Goal: Information Seeking & Learning: Learn about a topic

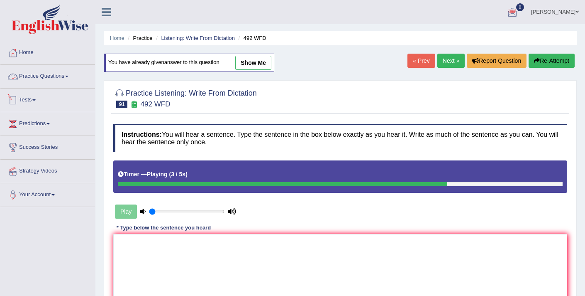
click at [54, 78] on link "Practice Questions" at bounding box center [47, 75] width 95 height 21
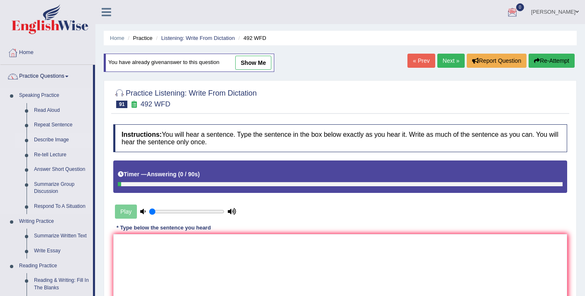
click at [50, 141] on link "Describe Image" at bounding box center [61, 139] width 63 height 15
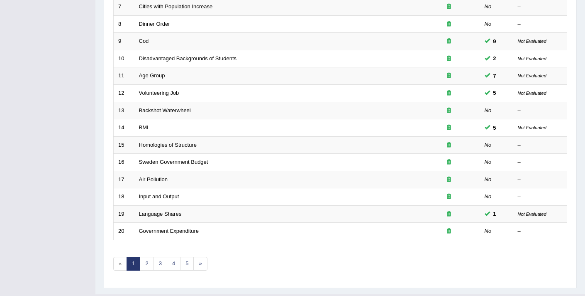
scroll to position [254, 0]
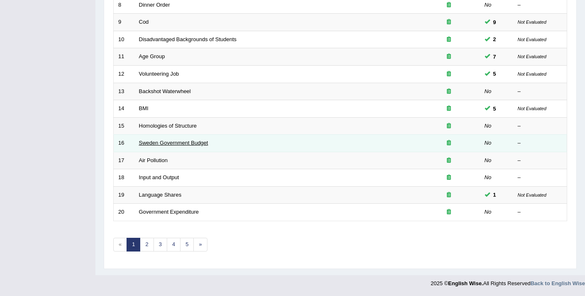
click at [151, 143] on link "Sweden Government Budget" at bounding box center [173, 142] width 69 height 6
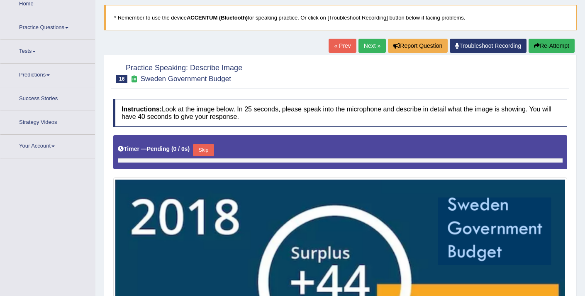
scroll to position [49, 0]
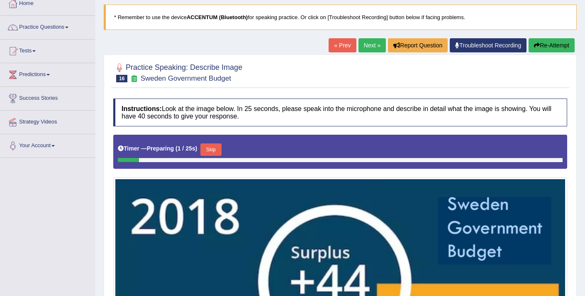
click at [329, 46] on link "« Prev" at bounding box center [342, 45] width 27 height 14
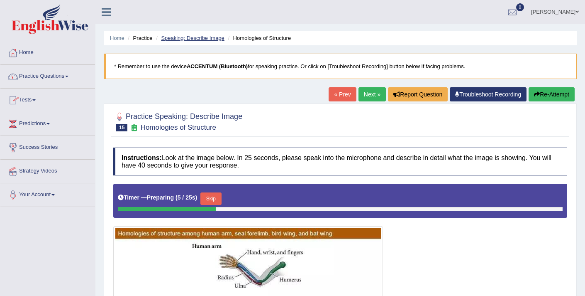
click at [183, 37] on link "Speaking: Describe Image" at bounding box center [192, 38] width 63 height 6
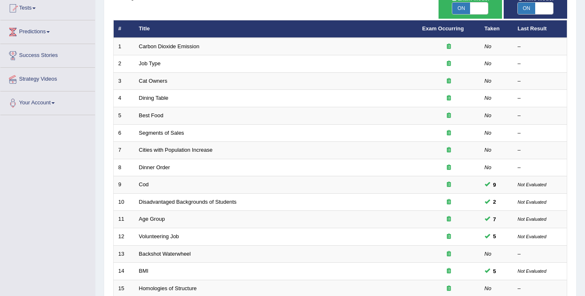
scroll to position [178, 0]
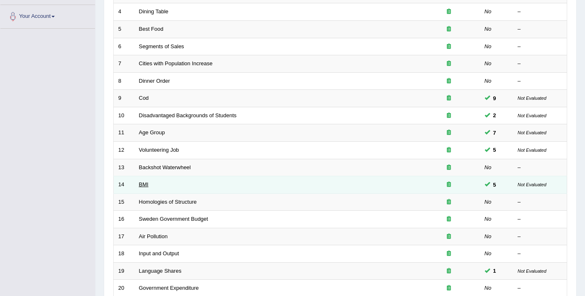
click at [146, 186] on link "BMI" at bounding box center [144, 184] width 10 height 6
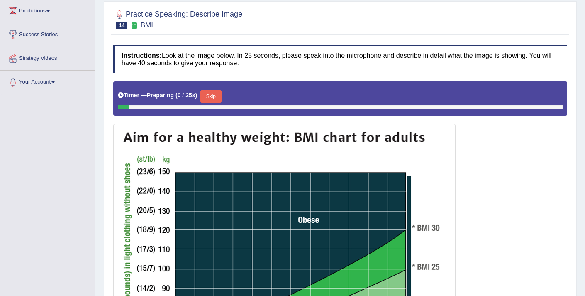
scroll to position [4, 0]
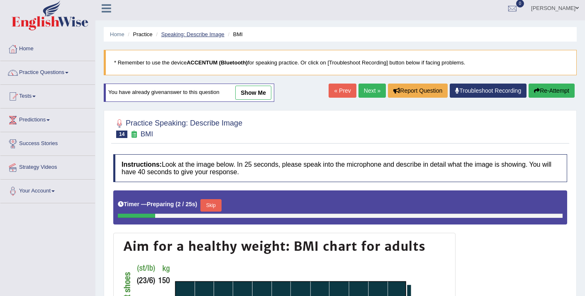
click at [178, 32] on link "Speaking: Describe Image" at bounding box center [192, 34] width 63 height 6
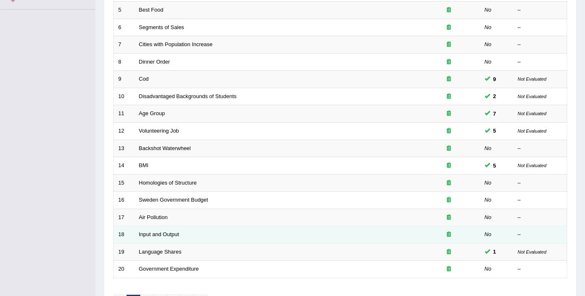
scroll to position [198, 0]
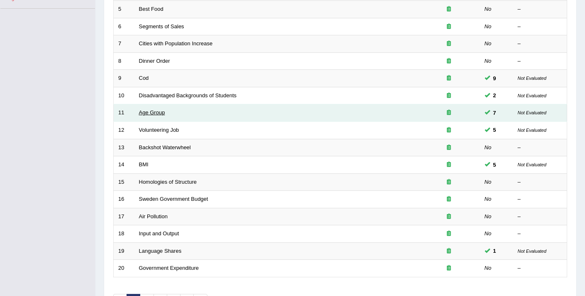
click at [151, 111] on link "Age Group" at bounding box center [152, 112] width 26 height 6
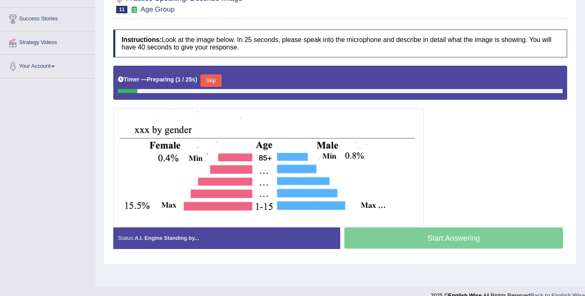
scroll to position [140, 0]
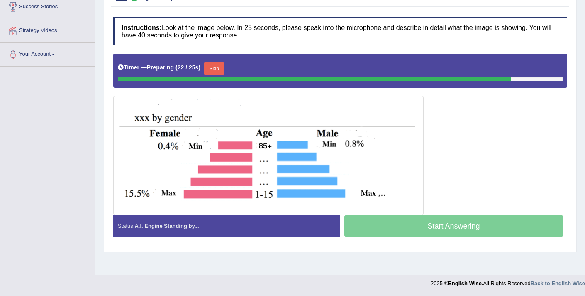
click at [213, 68] on button "Skip" at bounding box center [214, 68] width 21 height 12
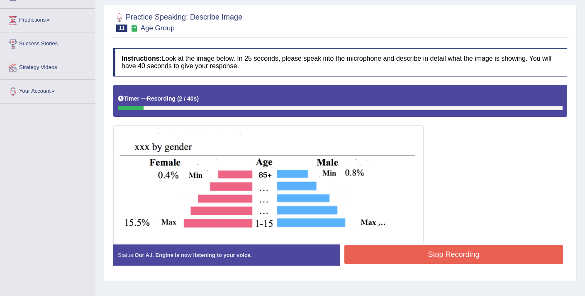
scroll to position [95, 0]
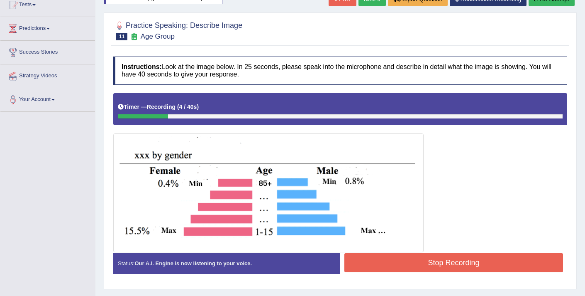
click at [365, 264] on button "Stop Recording" at bounding box center [453, 262] width 219 height 19
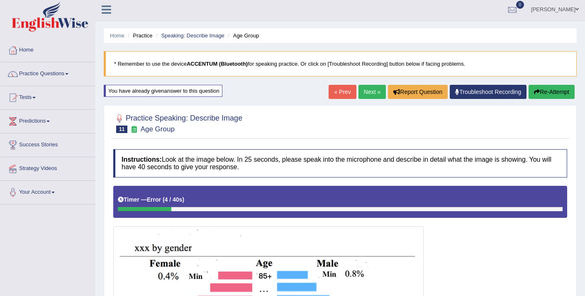
scroll to position [0, 0]
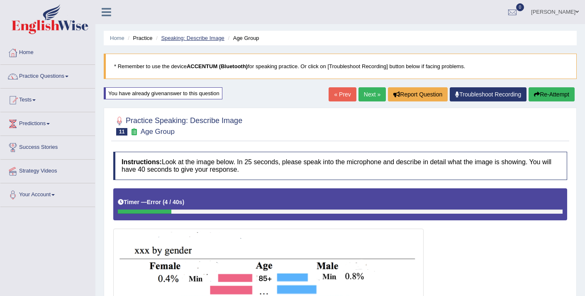
click at [202, 38] on link "Speaking: Describe Image" at bounding box center [192, 38] width 63 height 6
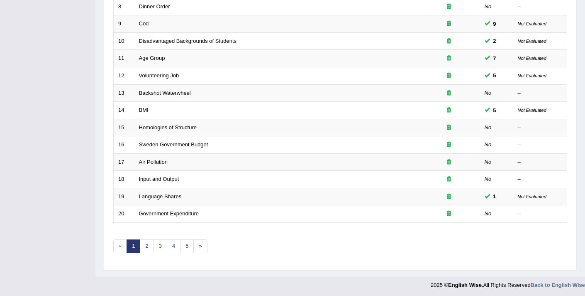
scroll to position [254, 0]
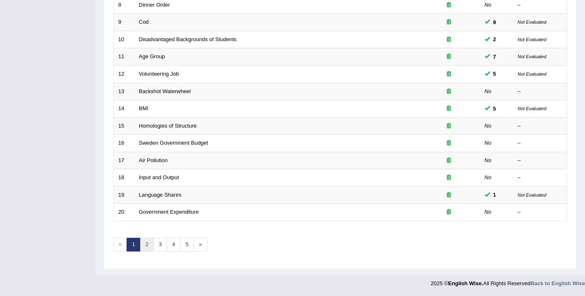
click at [149, 246] on link "2" at bounding box center [147, 244] width 14 height 14
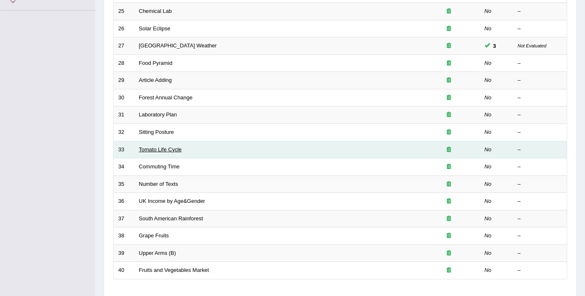
scroll to position [254, 0]
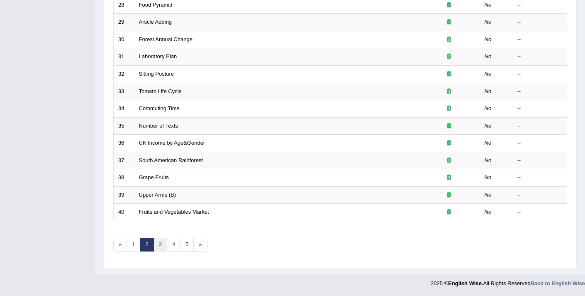
click at [158, 247] on link "3" at bounding box center [161, 244] width 14 height 14
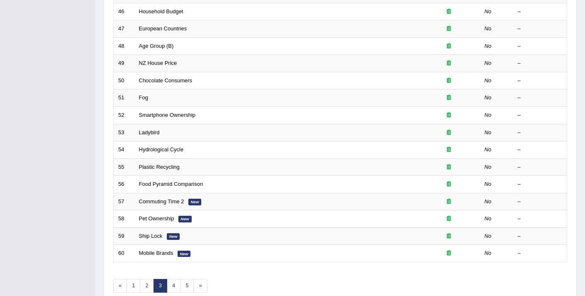
scroll to position [235, 0]
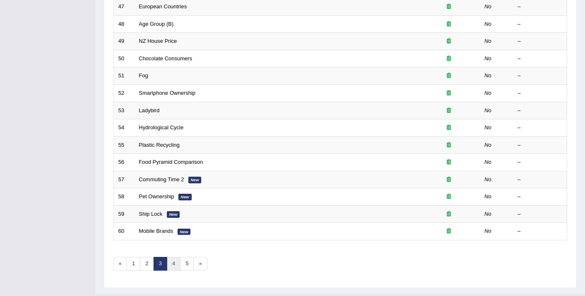
click at [173, 266] on link "4" at bounding box center [174, 264] width 14 height 14
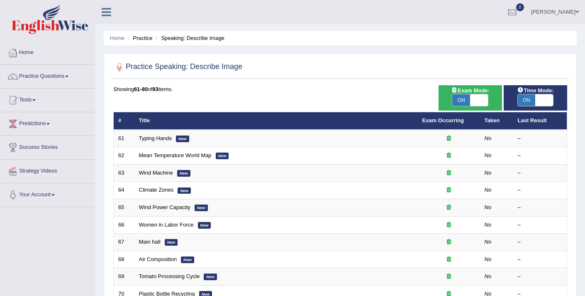
click at [482, 100] on span at bounding box center [479, 100] width 18 height 12
checkbox input "false"
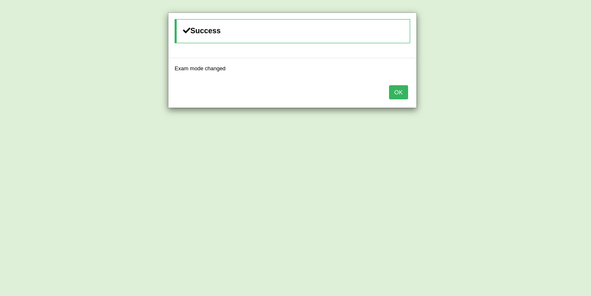
click at [402, 95] on button "OK" at bounding box center [398, 92] width 19 height 14
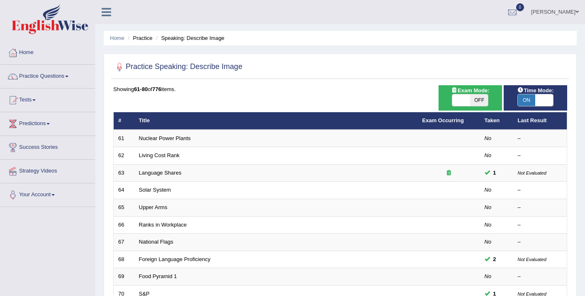
click at [545, 99] on span at bounding box center [544, 100] width 18 height 12
checkbox input "false"
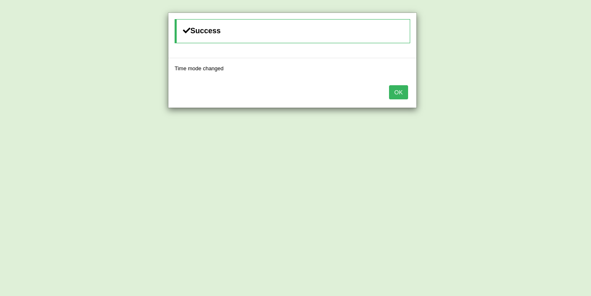
click at [402, 94] on button "OK" at bounding box center [398, 92] width 19 height 14
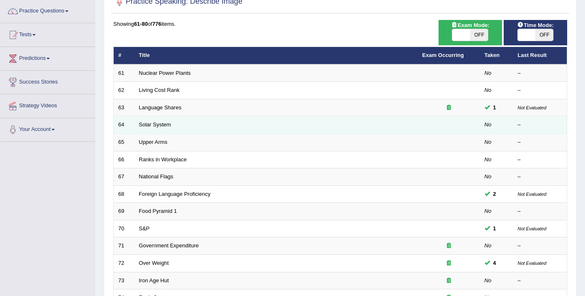
scroll to position [102, 0]
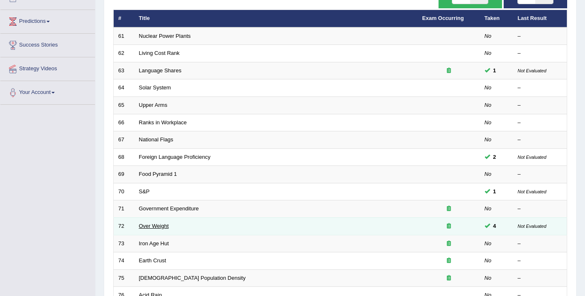
click at [154, 227] on link "Over Weight" at bounding box center [154, 225] width 30 height 6
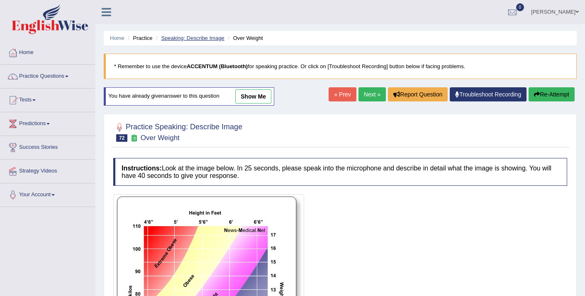
click at [175, 38] on link "Speaking: Describe Image" at bounding box center [192, 38] width 63 height 6
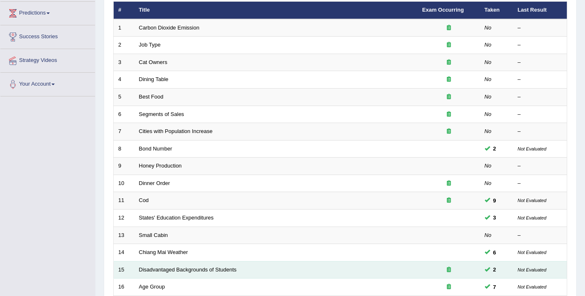
scroll to position [254, 0]
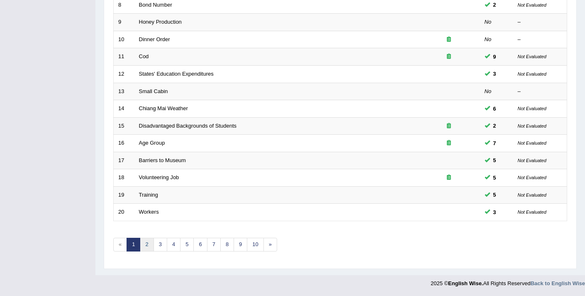
click at [145, 245] on link "2" at bounding box center [147, 244] width 14 height 14
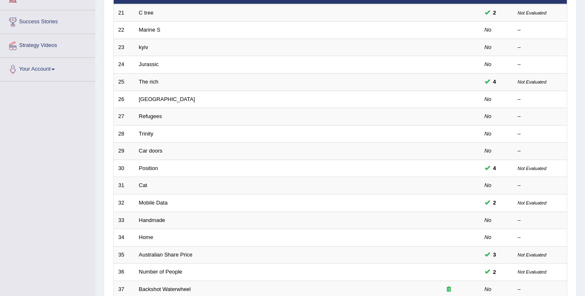
scroll to position [254, 0]
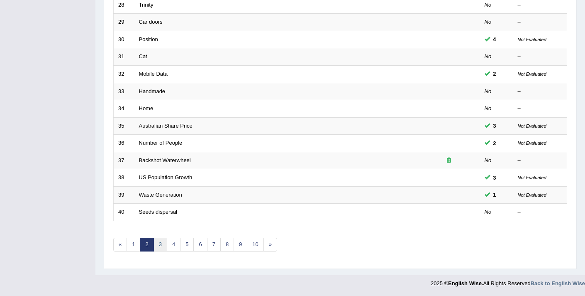
click at [161, 244] on link "3" at bounding box center [161, 244] width 14 height 14
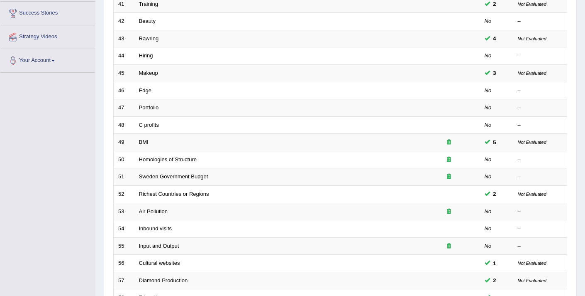
scroll to position [159, 0]
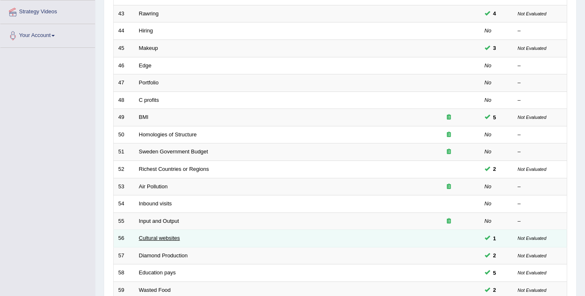
click at [152, 238] on link "Cultural websites" at bounding box center [159, 238] width 41 height 6
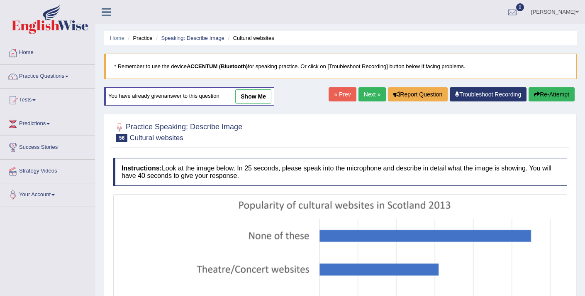
click at [253, 95] on link "show me" at bounding box center [253, 96] width 36 height 14
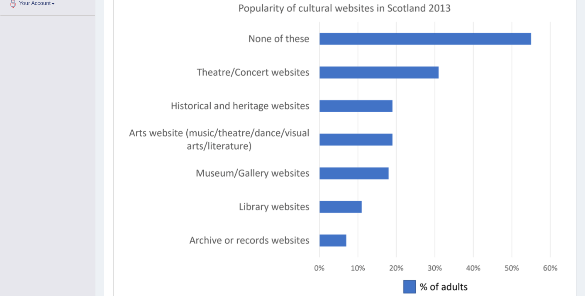
scroll to position [191, 0]
